Goal: Information Seeking & Learning: Learn about a topic

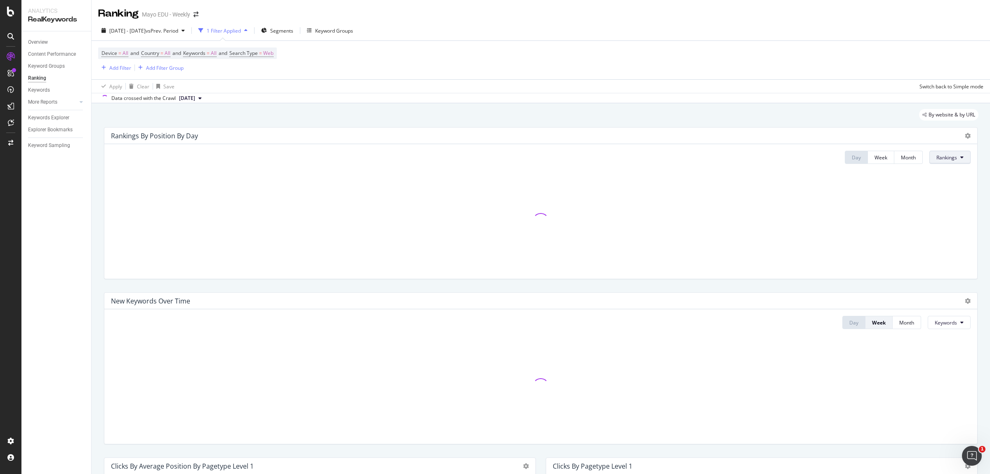
click at [958, 158] on button "Rankings" at bounding box center [950, 157] width 41 height 13
click at [947, 187] on div at bounding box center [541, 221] width 860 height 102
click at [949, 159] on span "Rankings" at bounding box center [947, 157] width 21 height 7
click at [937, 188] on span "Clicks" at bounding box center [944, 189] width 31 height 7
